Goal: Information Seeking & Learning: Learn about a topic

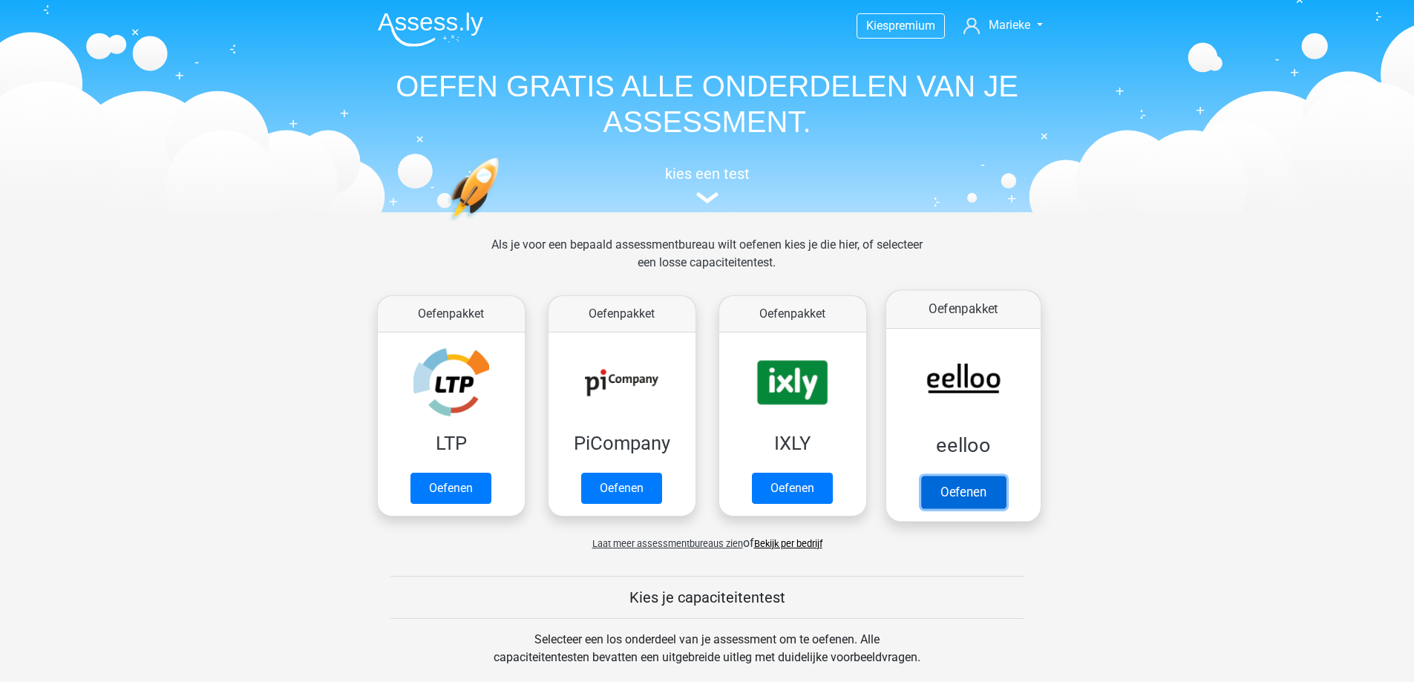
click at [969, 490] on link "Oefenen" at bounding box center [963, 492] width 85 height 33
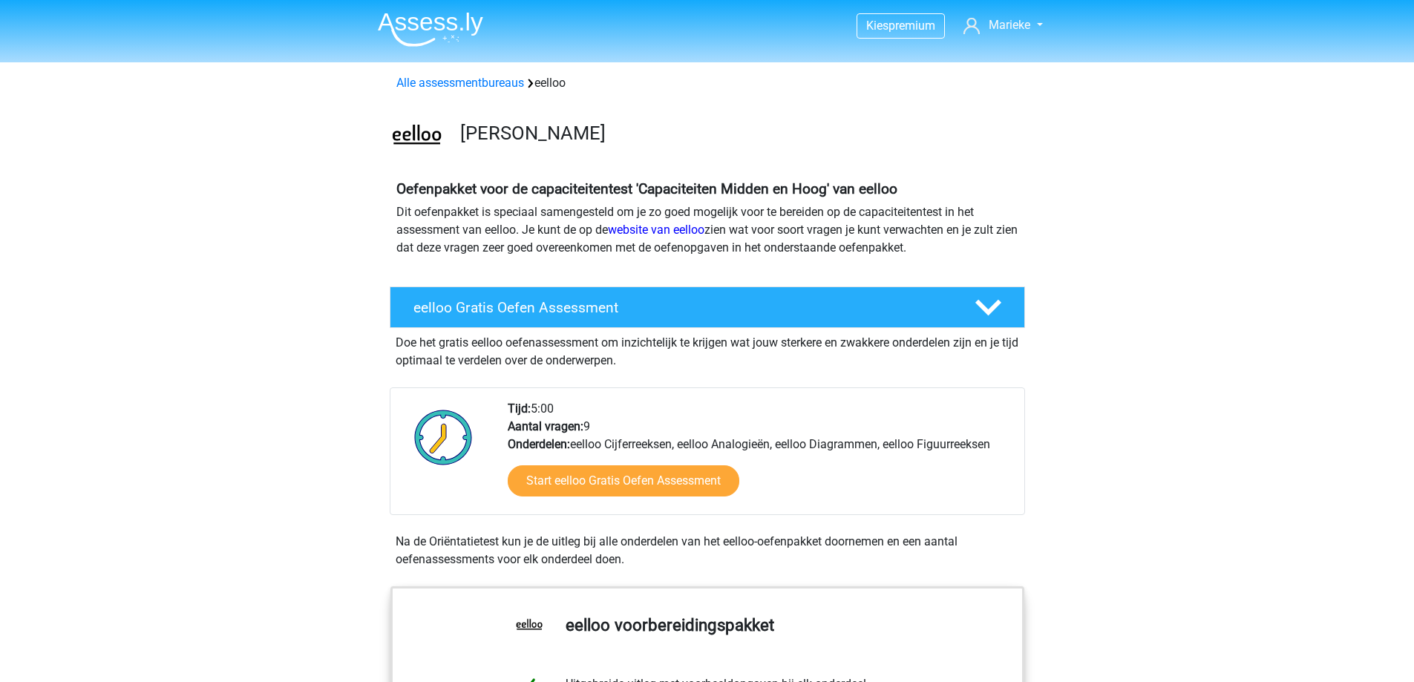
click at [445, 30] on img at bounding box center [430, 29] width 105 height 35
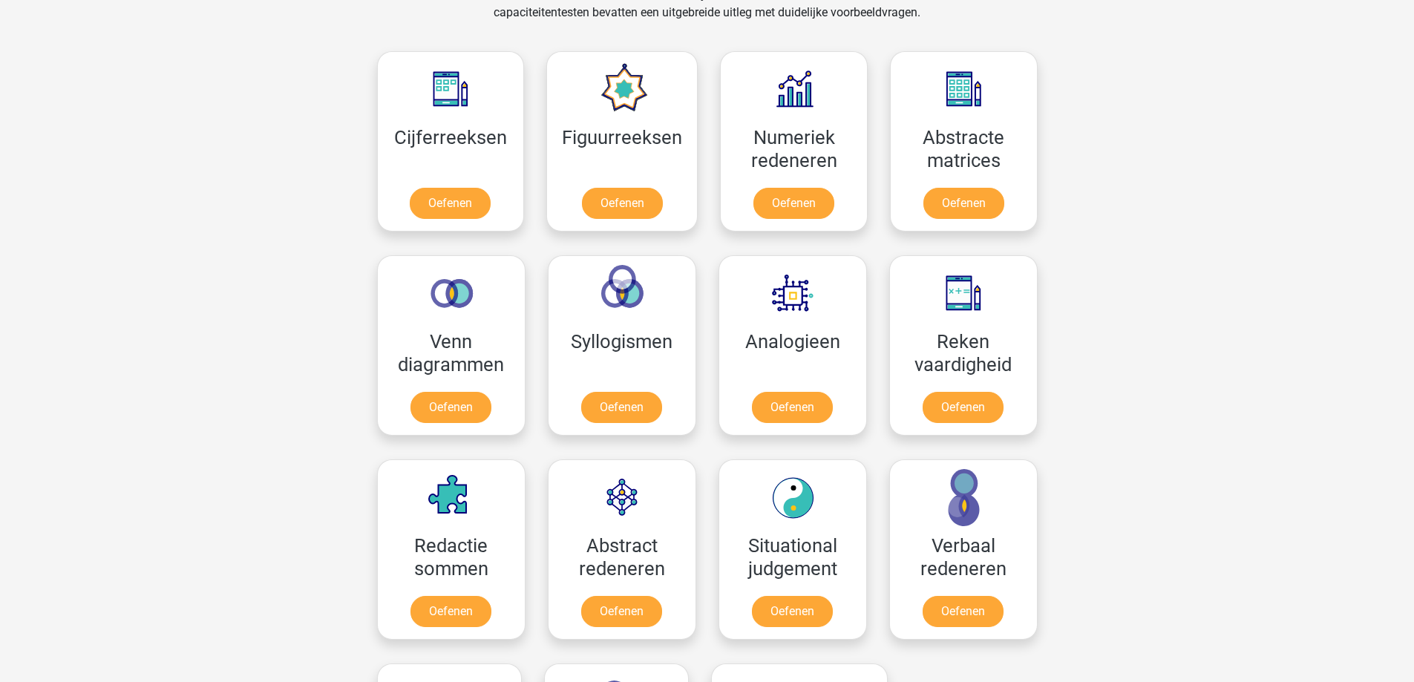
scroll to position [594, 0]
